Goal: Information Seeking & Learning: Learn about a topic

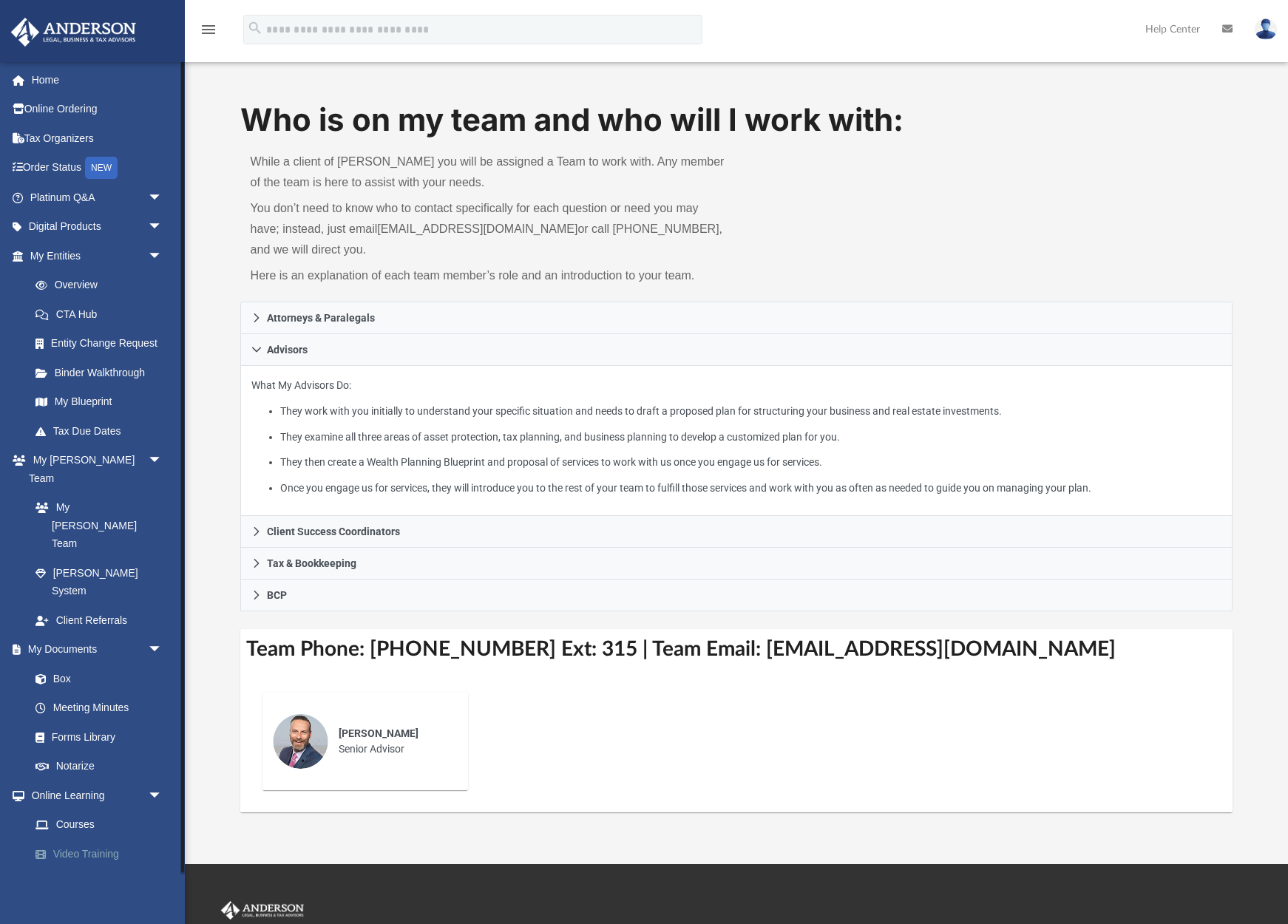
click at [84, 840] on link "Video Training" at bounding box center [103, 854] width 164 height 29
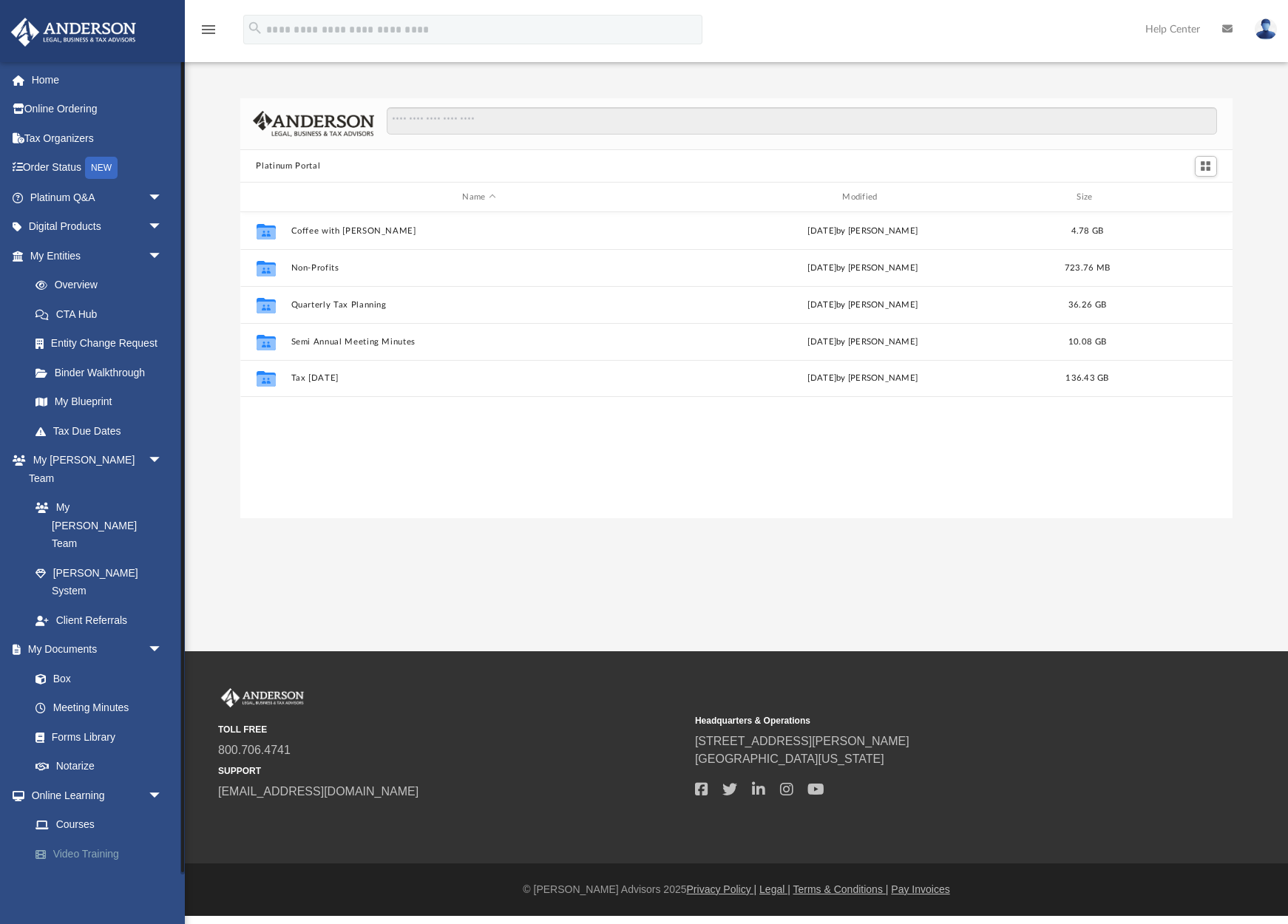
scroll to position [336, 993]
click at [52, 86] on link "Home" at bounding box center [97, 80] width 174 height 29
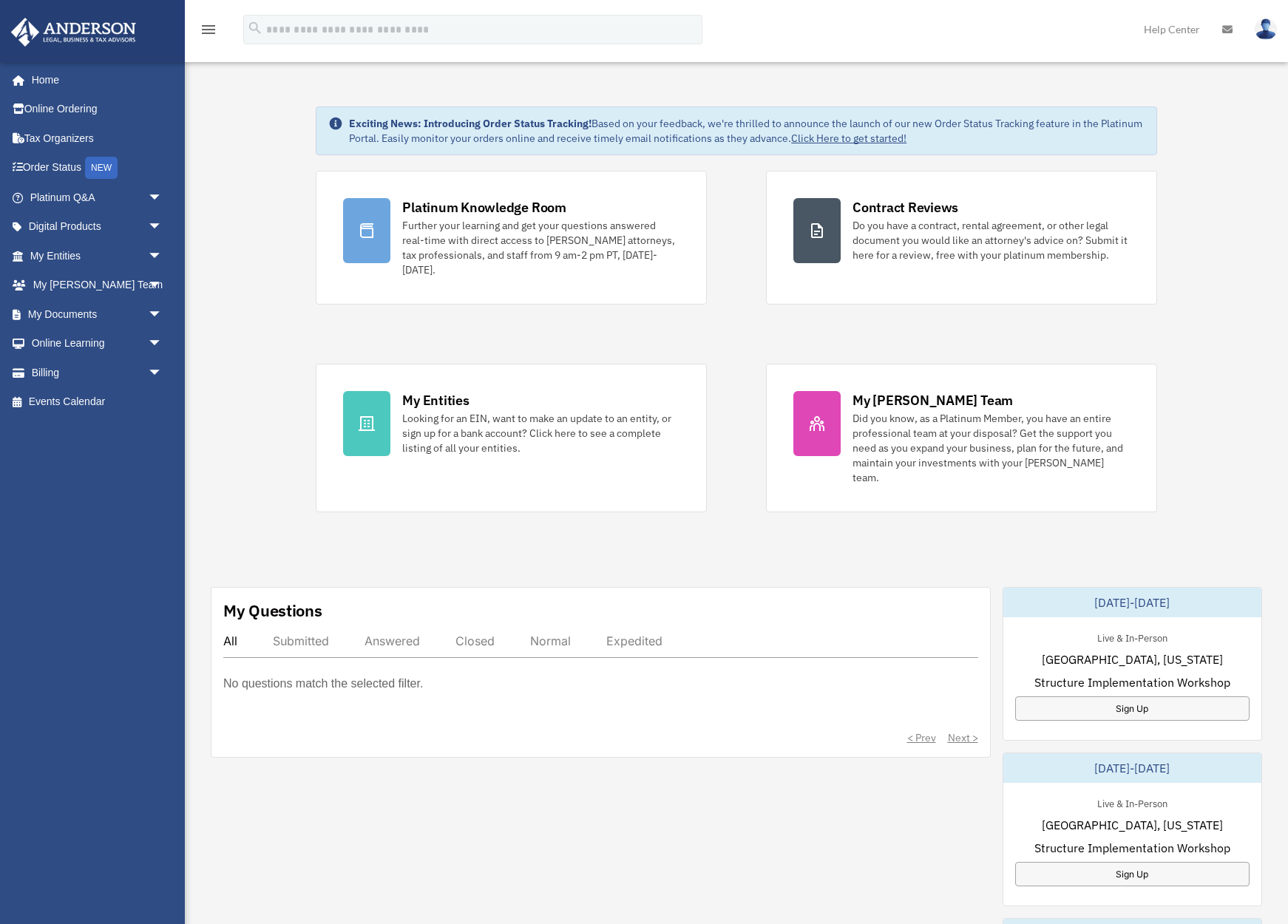
scroll to position [9, 0]
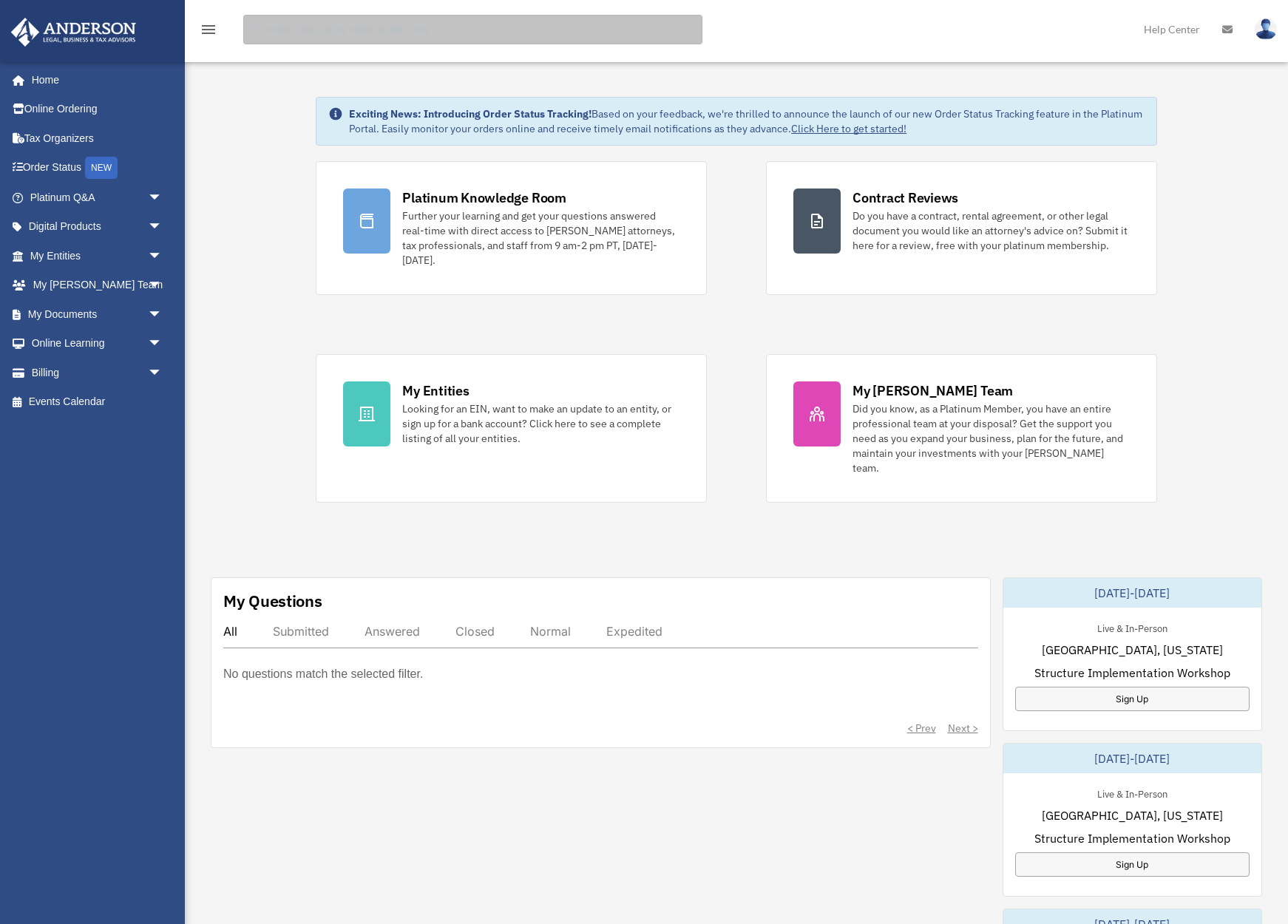
click at [405, 33] on input "search" at bounding box center [472, 29] width 459 height 29
type input "**********"
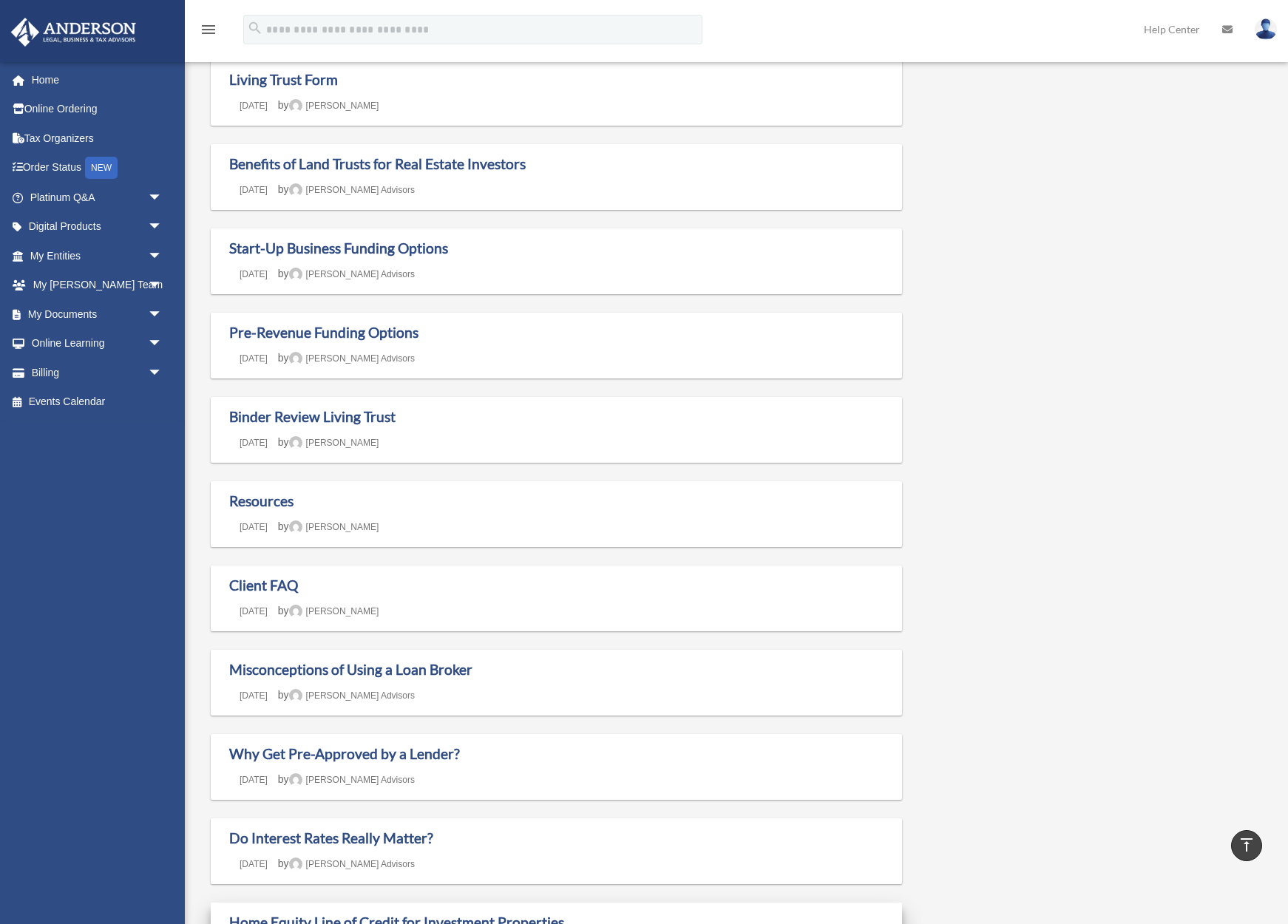
scroll to position [96, 0]
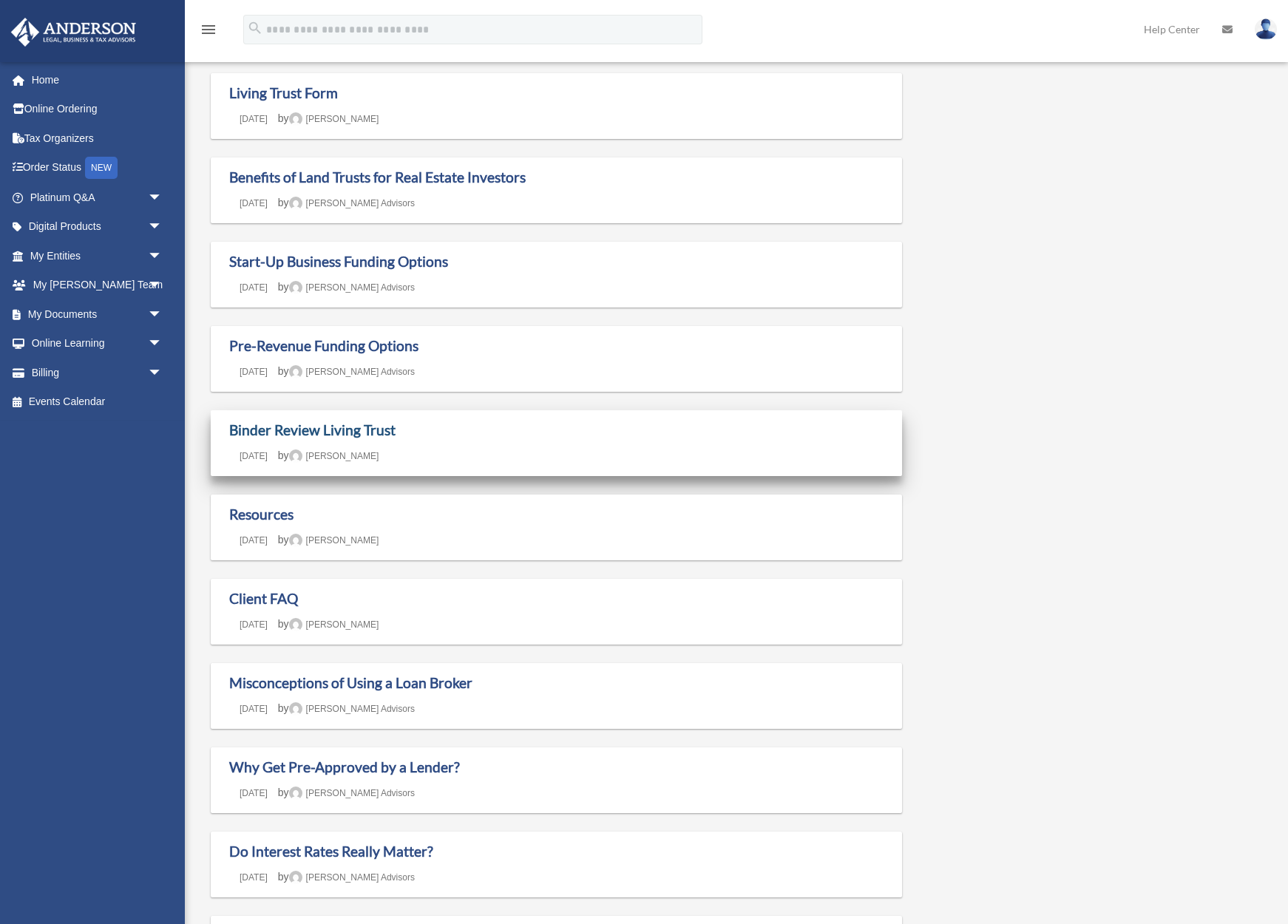
click at [345, 426] on link "Binder Review Living Trust" at bounding box center [312, 430] width 167 height 17
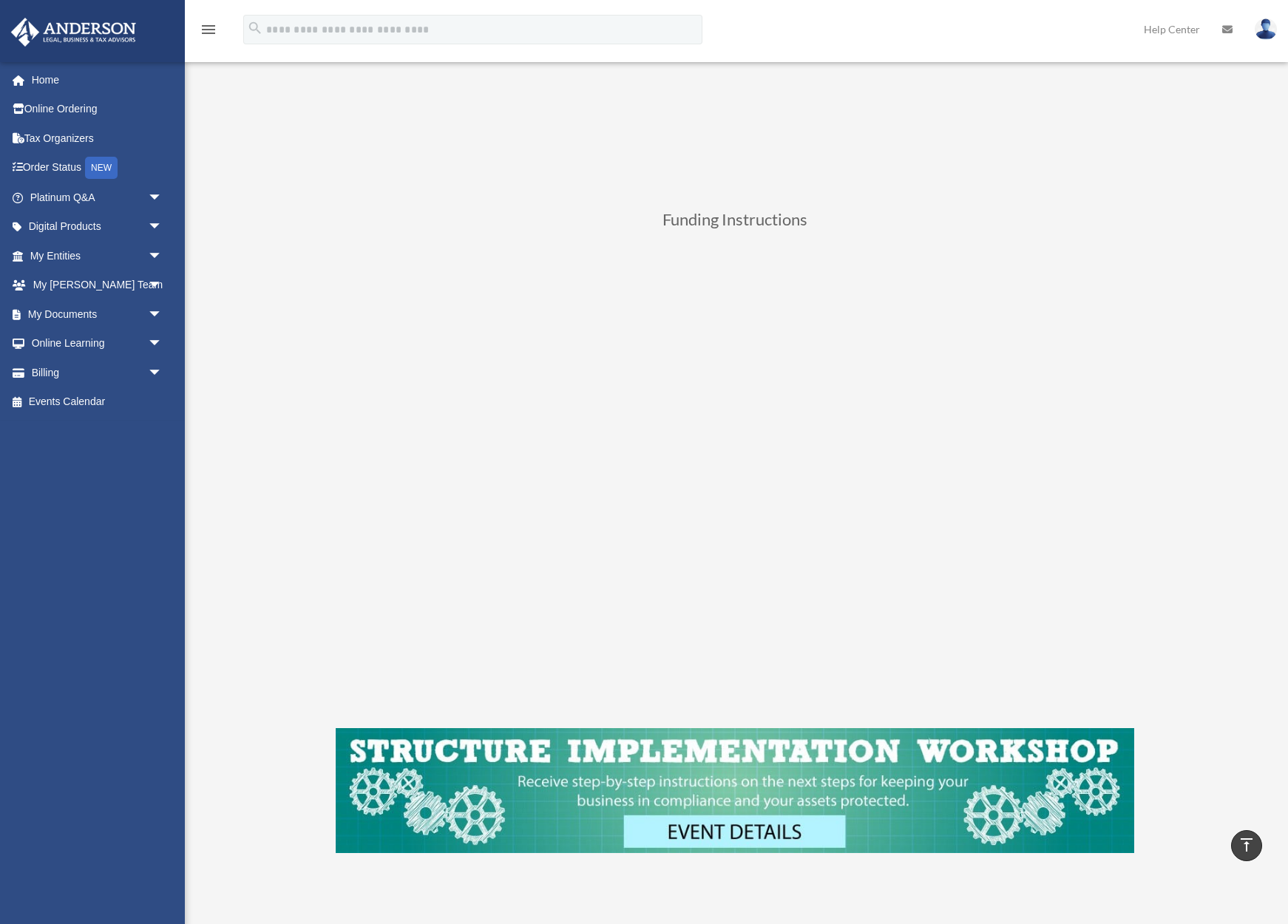
scroll to position [457, 0]
